Goal: Find specific page/section: Find specific page/section

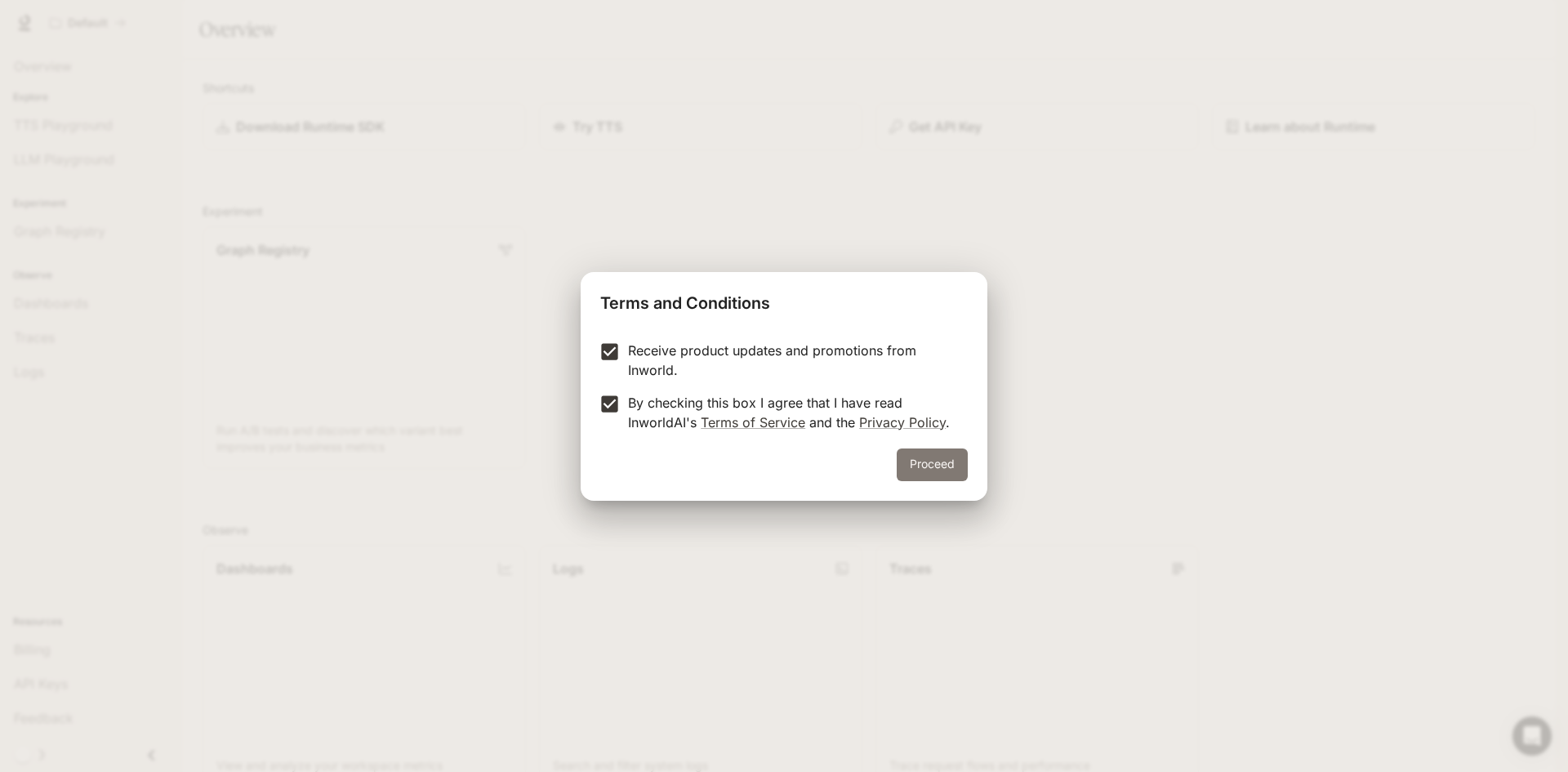
click at [925, 449] on button "Proceed" at bounding box center [932, 465] width 71 height 33
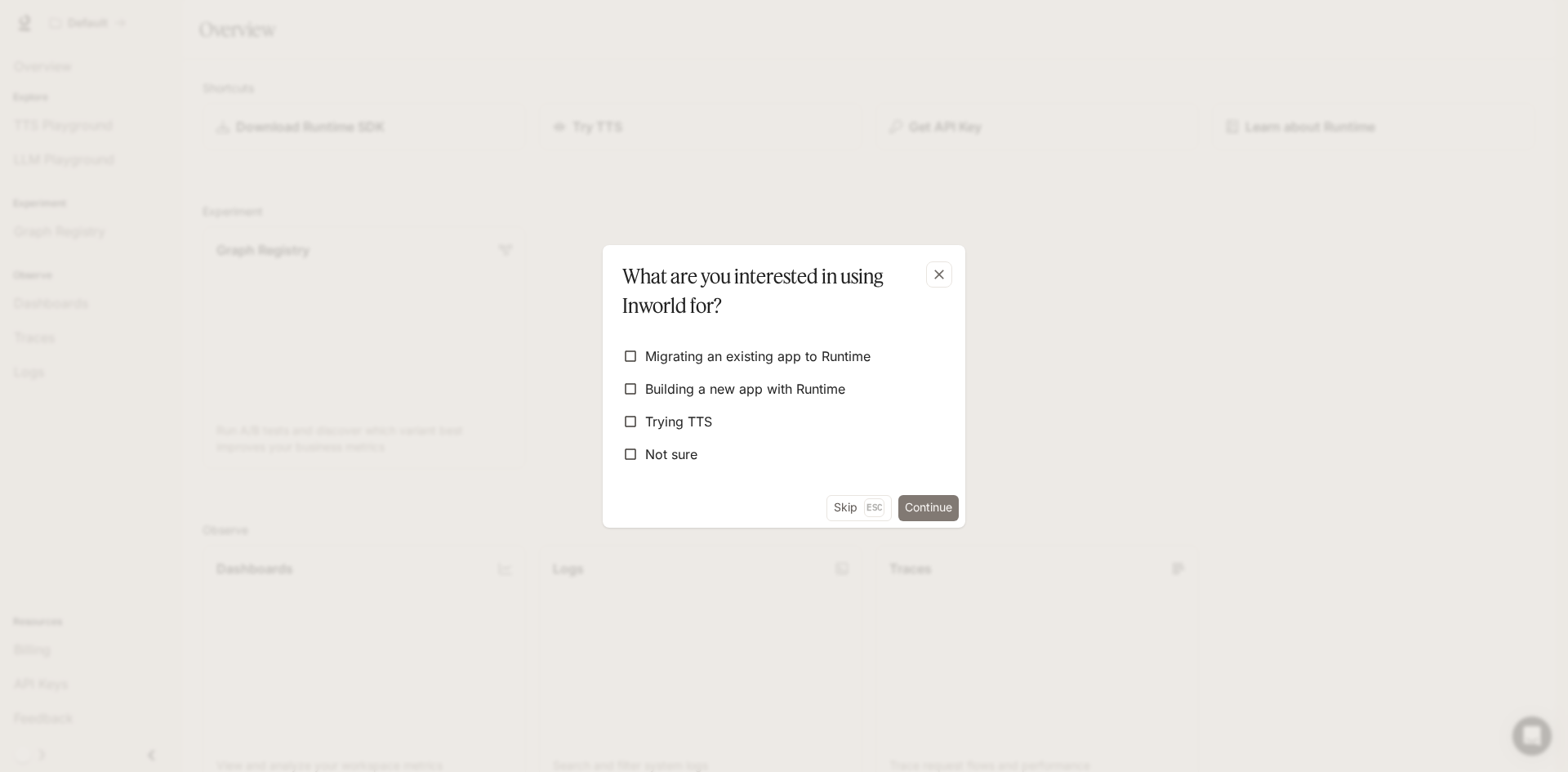
click at [905, 510] on button "Continue" at bounding box center [928, 507] width 60 height 26
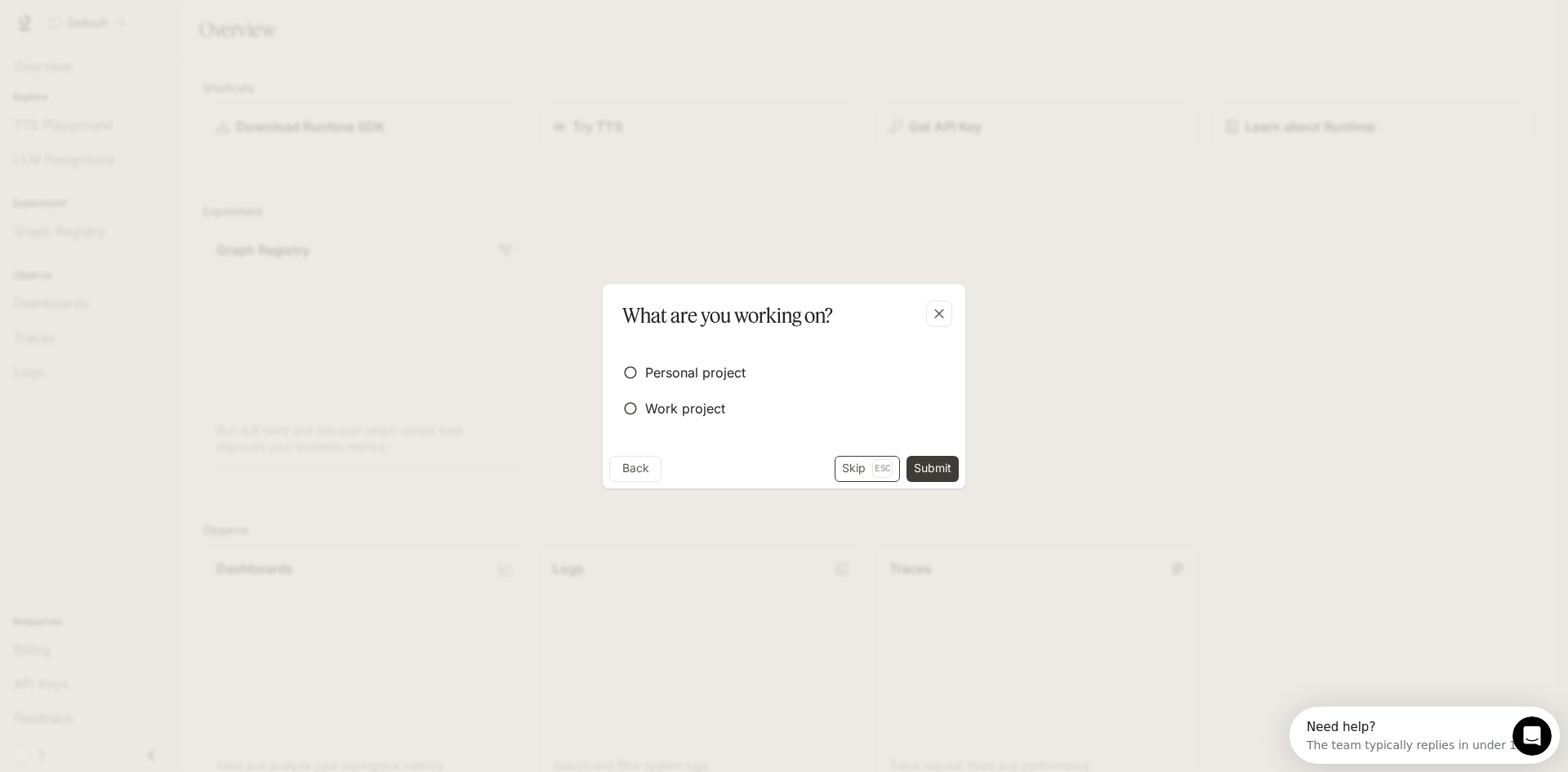
click at [851, 460] on button "Skip Esc" at bounding box center [867, 468] width 65 height 26
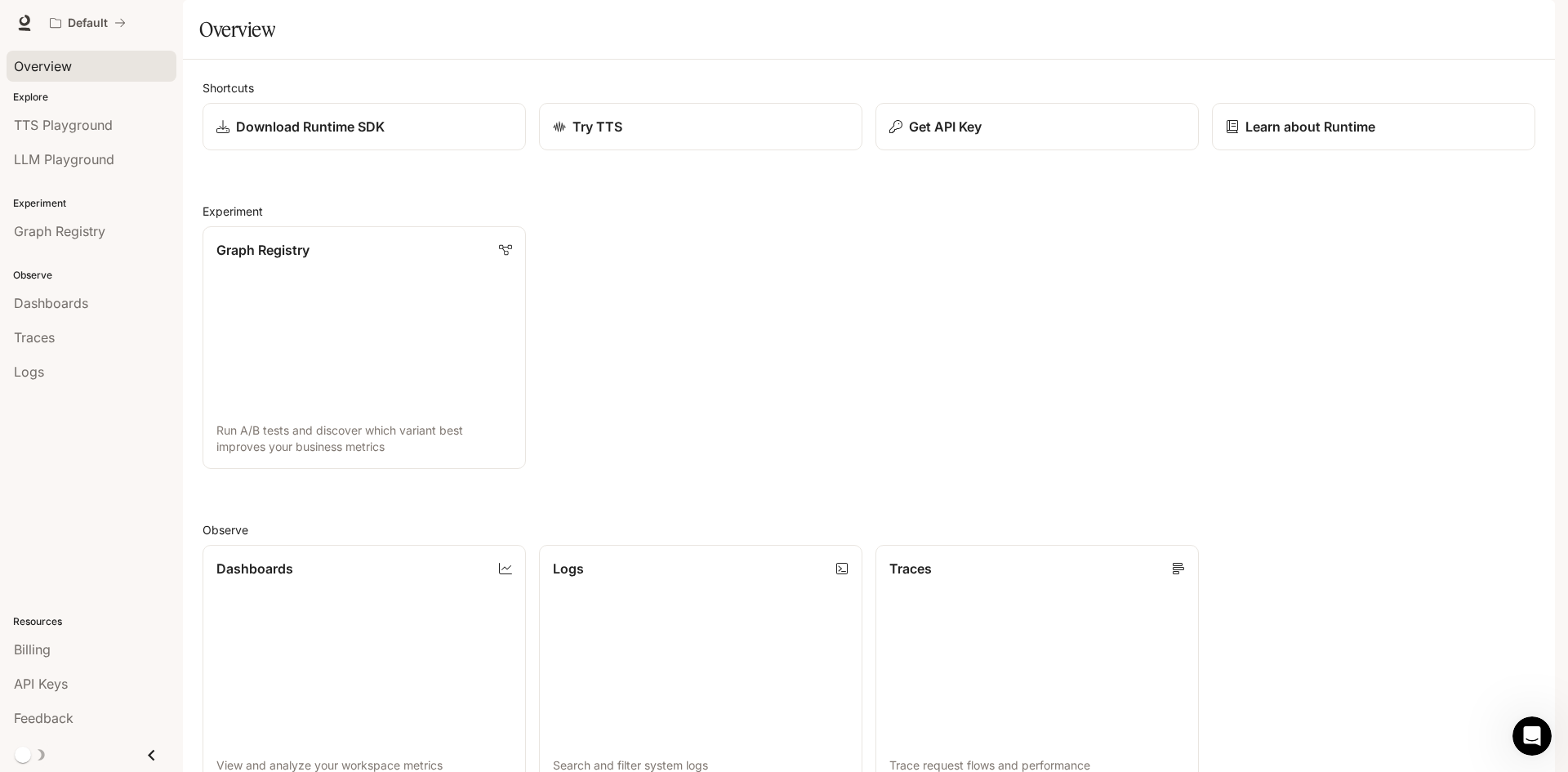
click at [41, 56] on span "Overview" at bounding box center [43, 66] width 58 height 19
click at [313, 600] on link "Dashboards View and analyze your workspace metrics" at bounding box center [364, 666] width 326 height 245
